Goal: Task Accomplishment & Management: Complete application form

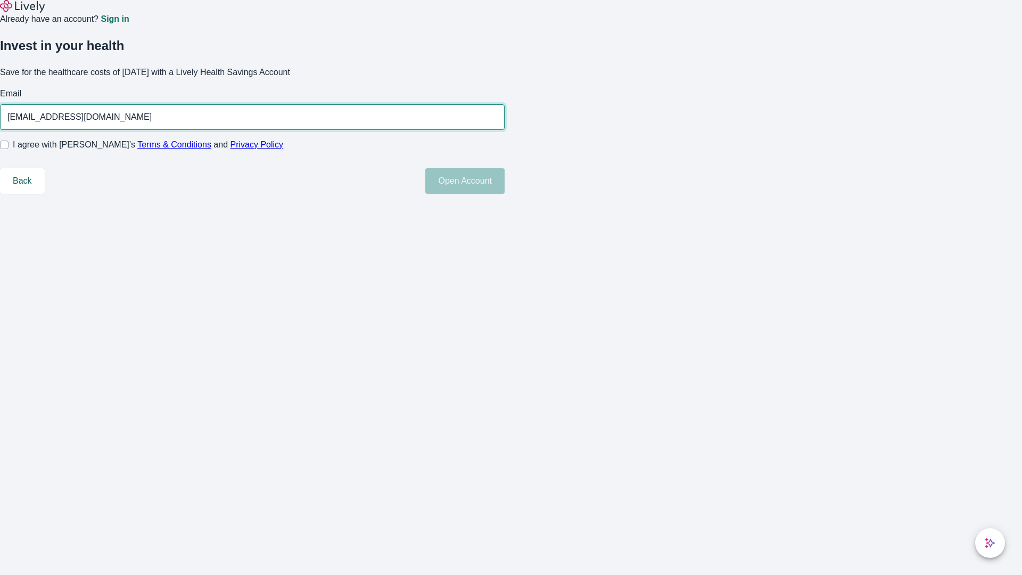
type input "[EMAIL_ADDRESS][DOMAIN_NAME]"
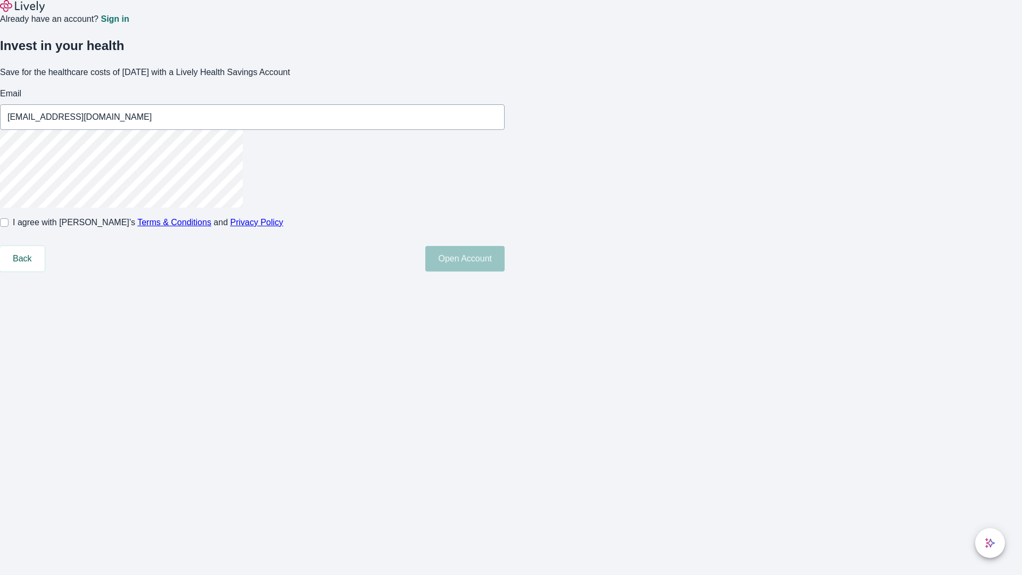
click at [9, 227] on input "I agree with Lively’s Terms & Conditions and Privacy Policy" at bounding box center [4, 222] width 9 height 9
checkbox input "true"
click at [505, 271] on button "Open Account" at bounding box center [464, 259] width 79 height 26
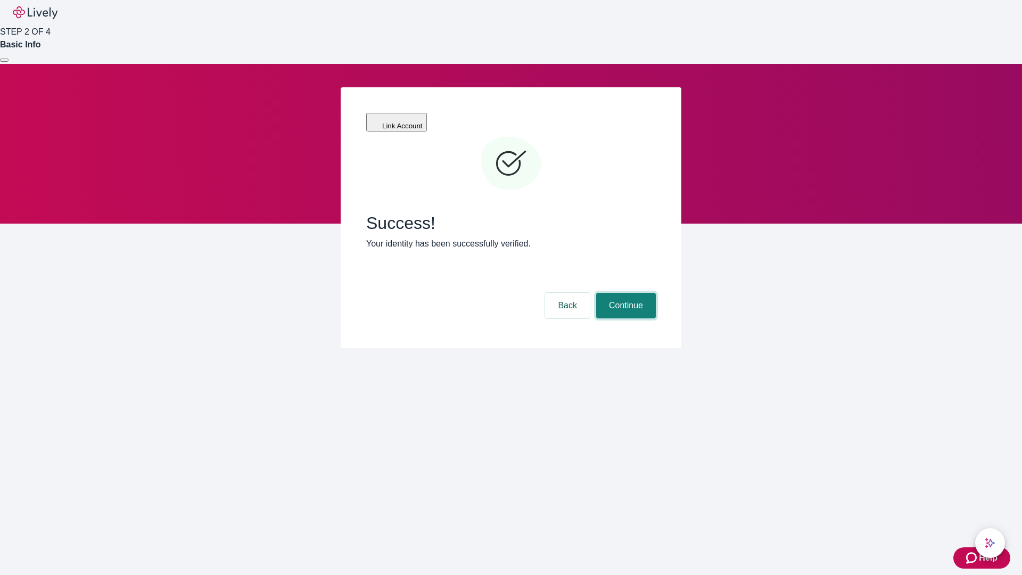
click at [624, 293] on button "Continue" at bounding box center [626, 306] width 60 height 26
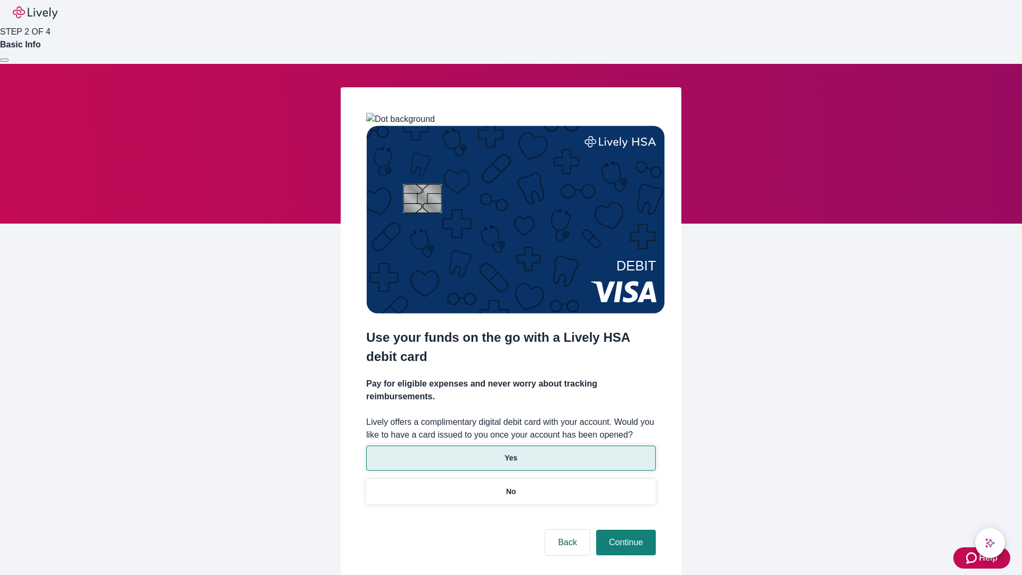
click at [510, 452] on p "Yes" at bounding box center [511, 457] width 13 height 11
click at [624, 530] on button "Continue" at bounding box center [626, 543] width 60 height 26
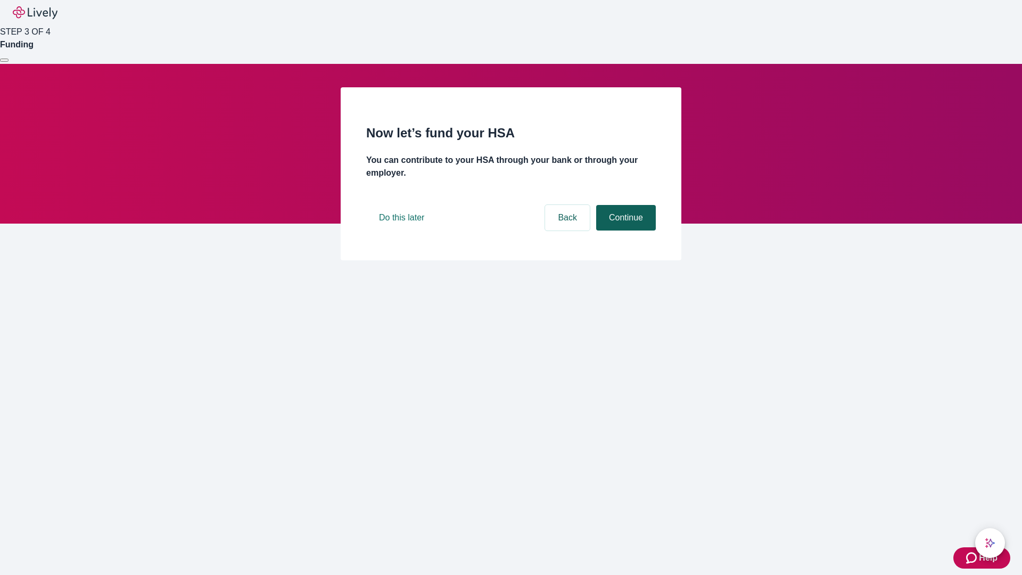
click at [624, 230] on button "Continue" at bounding box center [626, 218] width 60 height 26
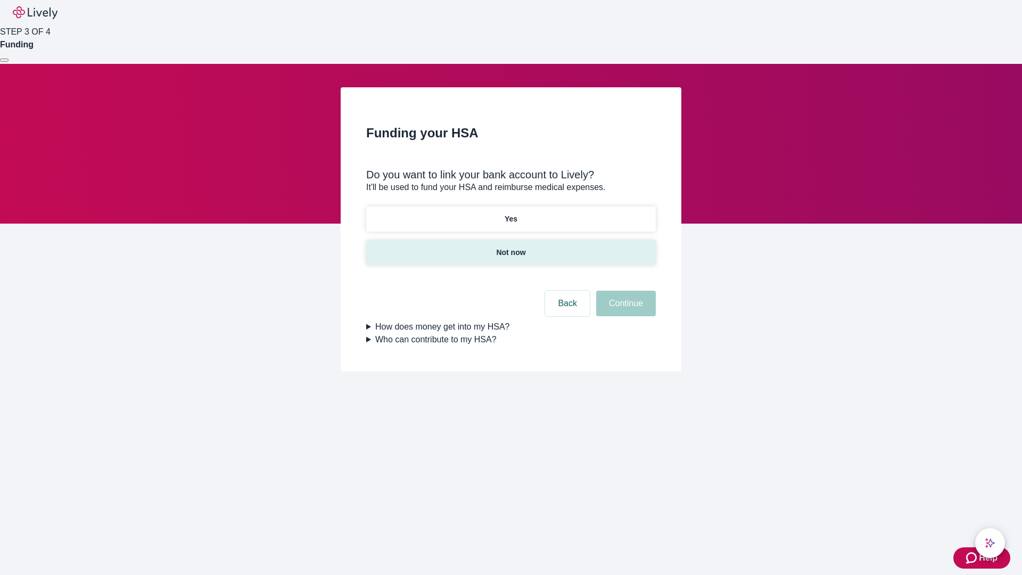
click at [510, 247] on p "Not now" at bounding box center [510, 252] width 29 height 11
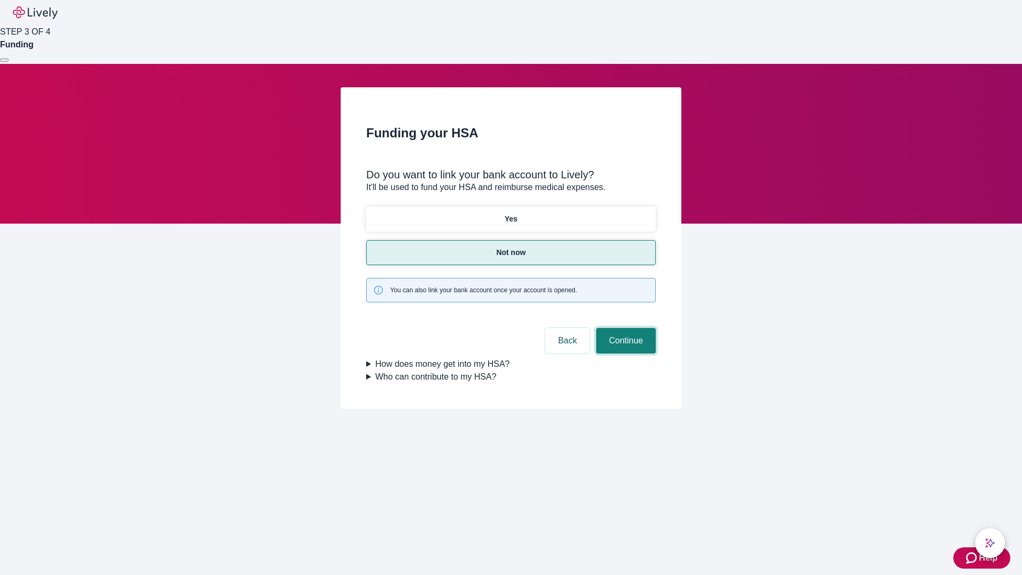
click at [624, 328] on button "Continue" at bounding box center [626, 341] width 60 height 26
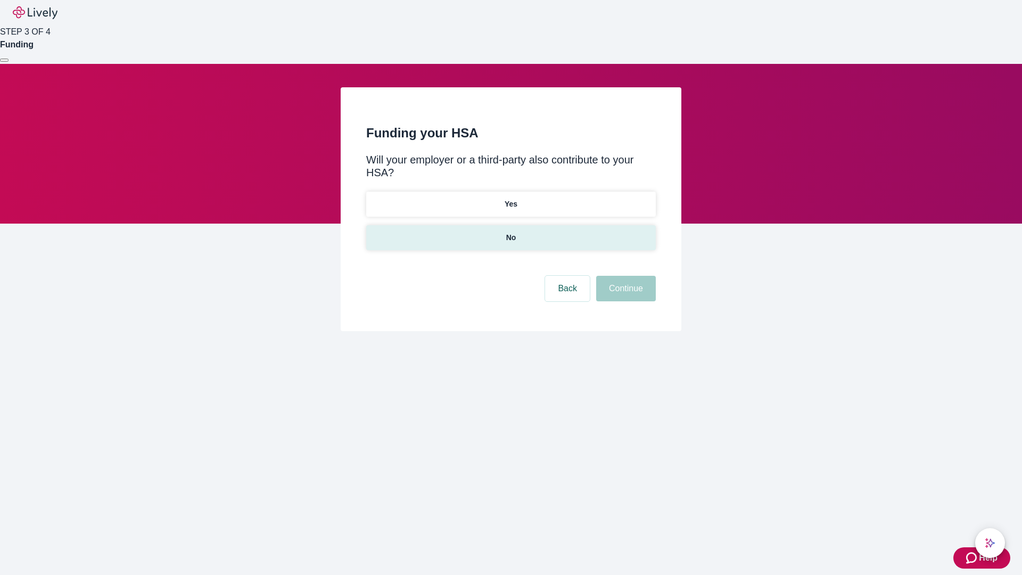
click at [510, 232] on p "No" at bounding box center [511, 237] width 10 height 11
click at [624, 276] on button "Continue" at bounding box center [626, 289] width 60 height 26
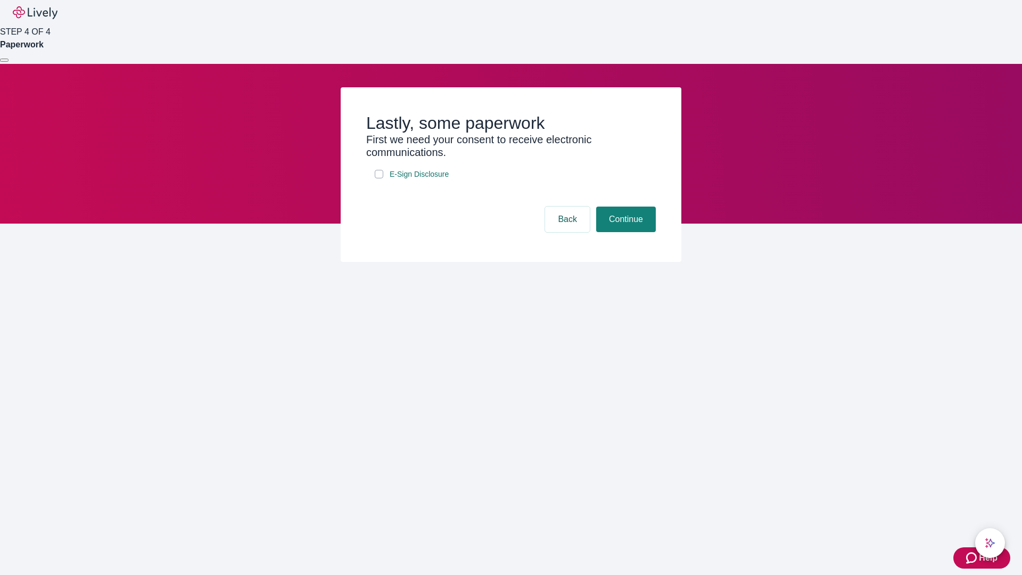
click at [379, 178] on input "E-Sign Disclosure" at bounding box center [379, 174] width 9 height 9
checkbox input "true"
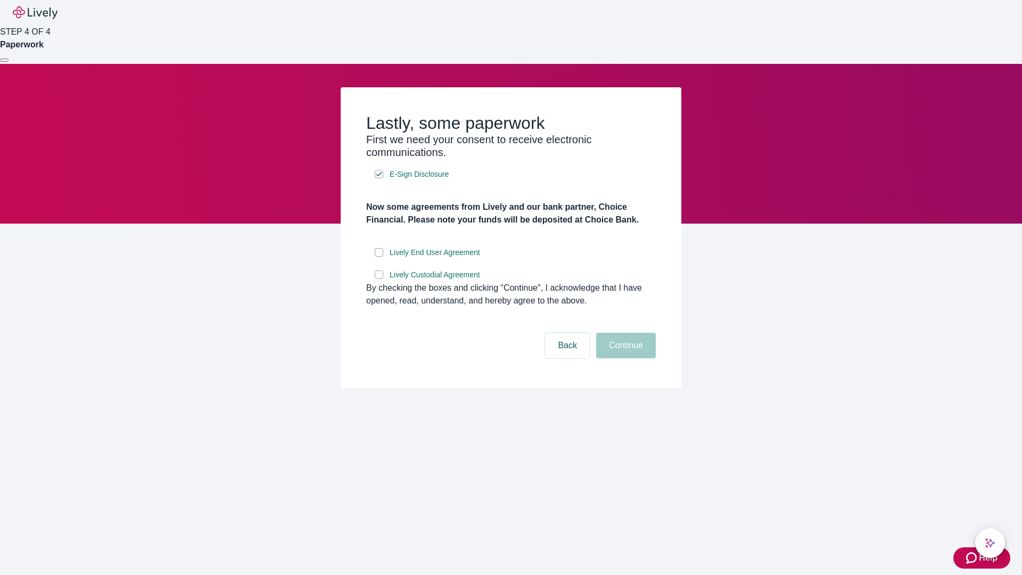
click at [379, 257] on input "Lively End User Agreement" at bounding box center [379, 252] width 9 height 9
checkbox input "true"
click at [379, 279] on input "Lively Custodial Agreement" at bounding box center [379, 274] width 9 height 9
checkbox input "true"
click at [624, 358] on button "Continue" at bounding box center [626, 346] width 60 height 26
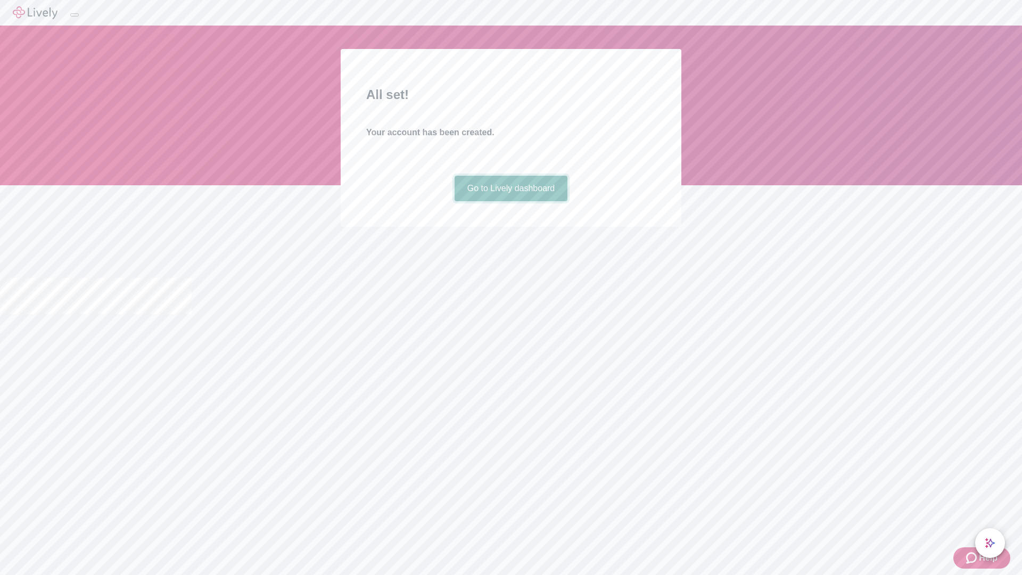
click at [510, 201] on link "Go to Lively dashboard" at bounding box center [511, 189] width 113 height 26
